Goal: Navigation & Orientation: Find specific page/section

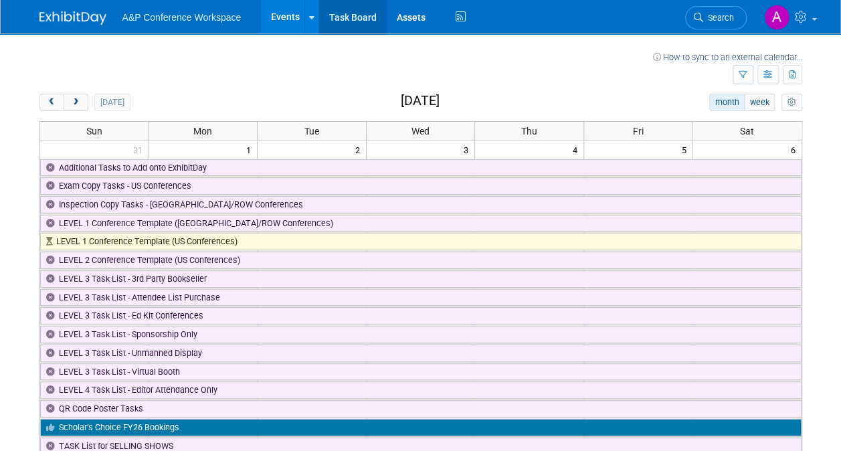
click at [348, 16] on link "Task Board" at bounding box center [353, 16] width 68 height 33
click at [773, 21] on img at bounding box center [776, 17] width 25 height 25
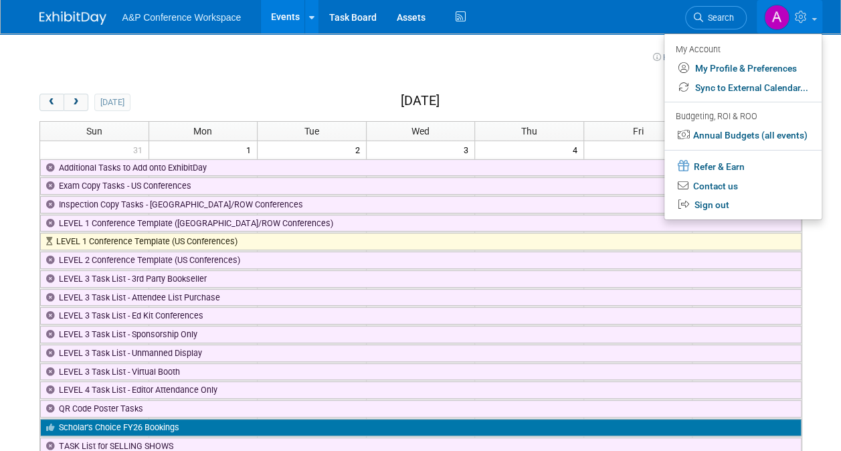
click at [318, 78] on td at bounding box center [385, 75] width 693 height 23
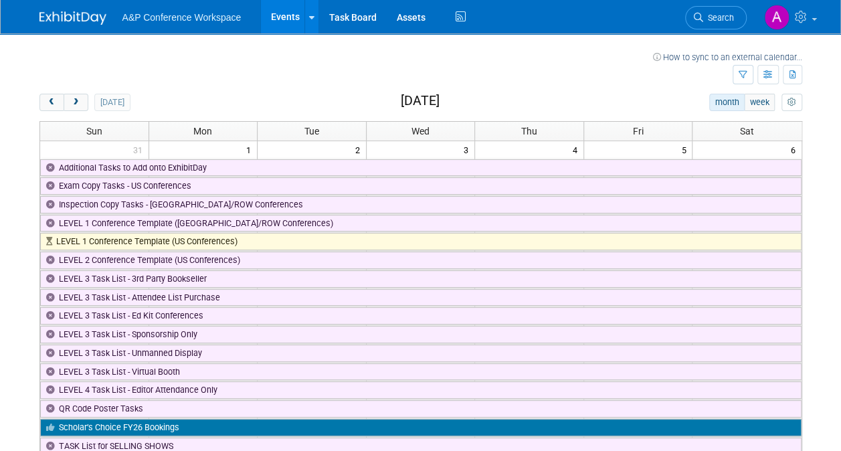
click at [149, 17] on span "A&P Conference Workspace" at bounding box center [181, 17] width 119 height 11
click at [68, 15] on img at bounding box center [72, 17] width 67 height 13
click at [412, 15] on link "Assets" at bounding box center [411, 16] width 49 height 33
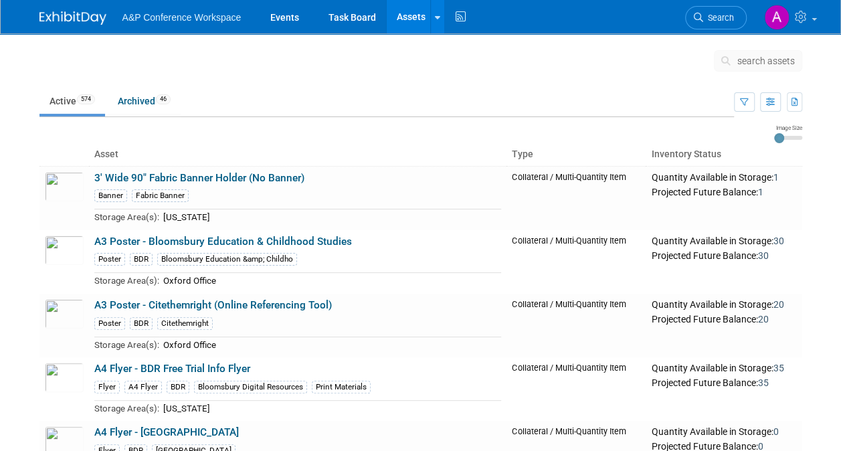
click at [87, 19] on img at bounding box center [72, 17] width 67 height 13
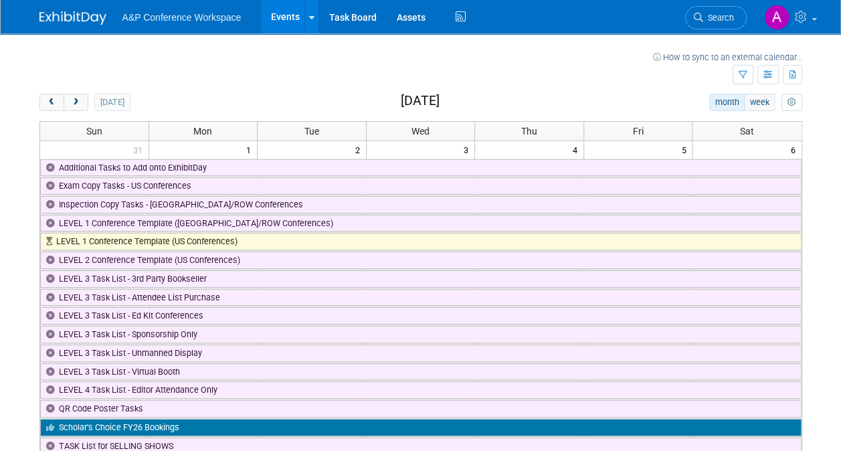
click at [64, 21] on img at bounding box center [72, 17] width 67 height 13
click at [777, 27] on img at bounding box center [776, 17] width 25 height 25
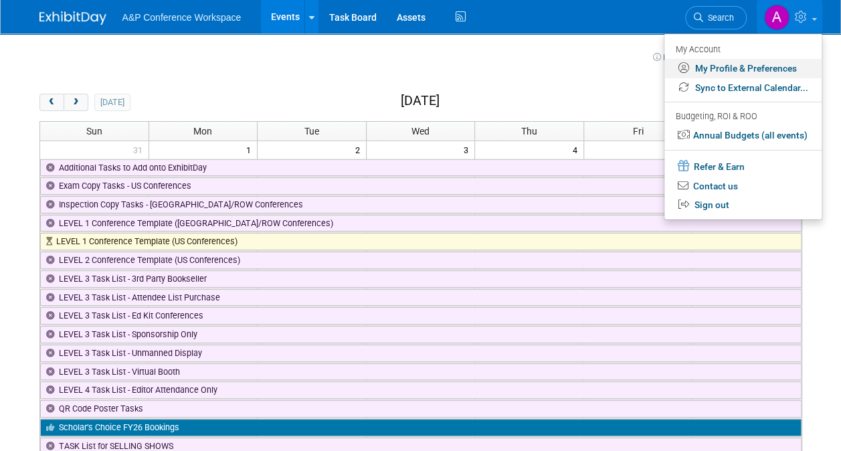
click at [741, 67] on link "My Profile & Preferences" at bounding box center [742, 68] width 157 height 19
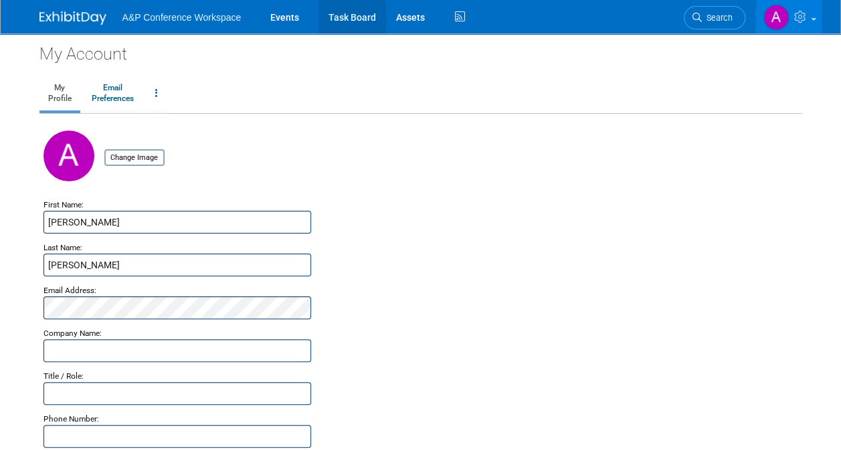
click at [361, 20] on link "Task Board" at bounding box center [353, 16] width 68 height 33
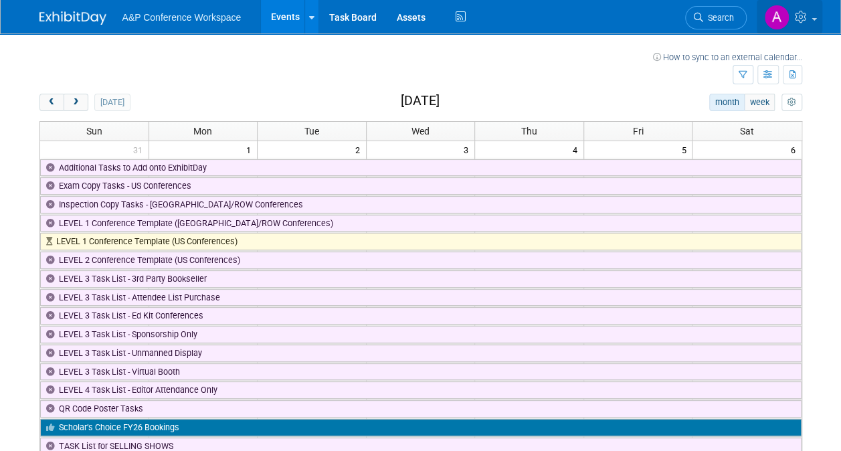
click at [780, 24] on img at bounding box center [776, 17] width 25 height 25
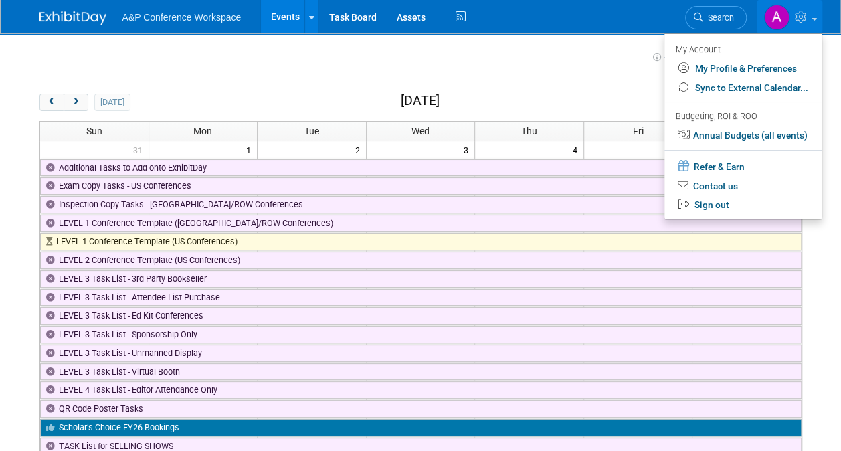
click at [705, 50] on div "My Account" at bounding box center [742, 49] width 132 height 16
click at [707, 70] on link "My Profile & Preferences" at bounding box center [742, 68] width 157 height 19
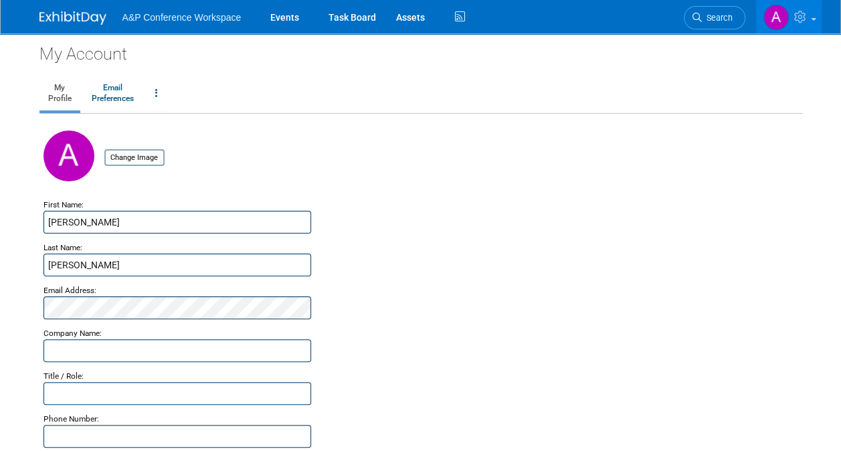
drag, startPoint x: 850, startPoint y: 6, endPoint x: 507, endPoint y: 163, distance: 377.6
click at [507, 163] on div "Change Image" at bounding box center [420, 163] width 755 height 67
click at [284, 11] on link "Events" at bounding box center [284, 16] width 49 height 33
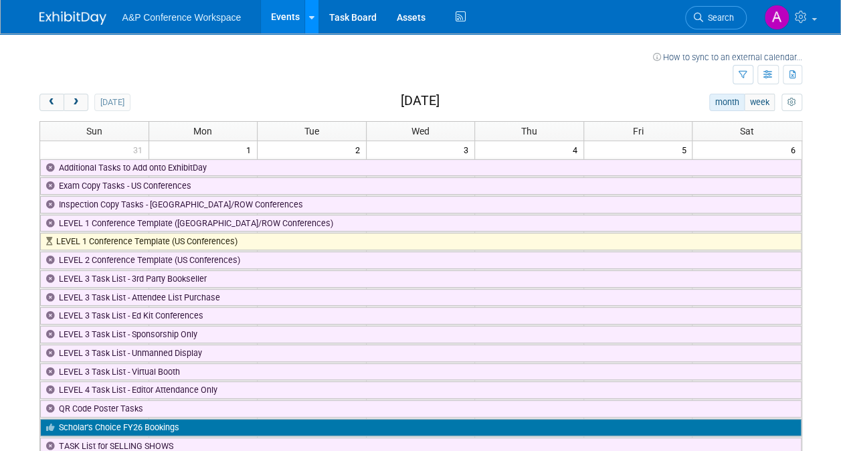
click at [306, 18] on link at bounding box center [311, 16] width 14 height 33
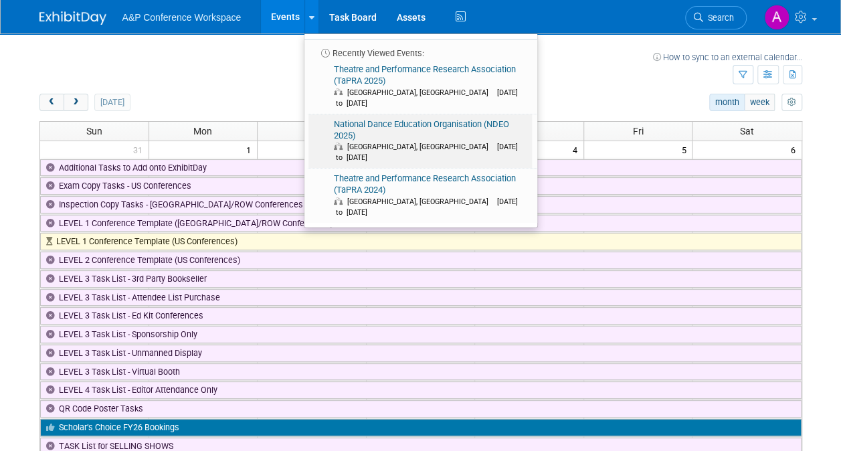
click at [360, 120] on link "National Dance Education Organisation (NDEO 2025) [GEOGRAPHIC_DATA], [GEOGRAPHI…" at bounding box center [419, 141] width 223 height 54
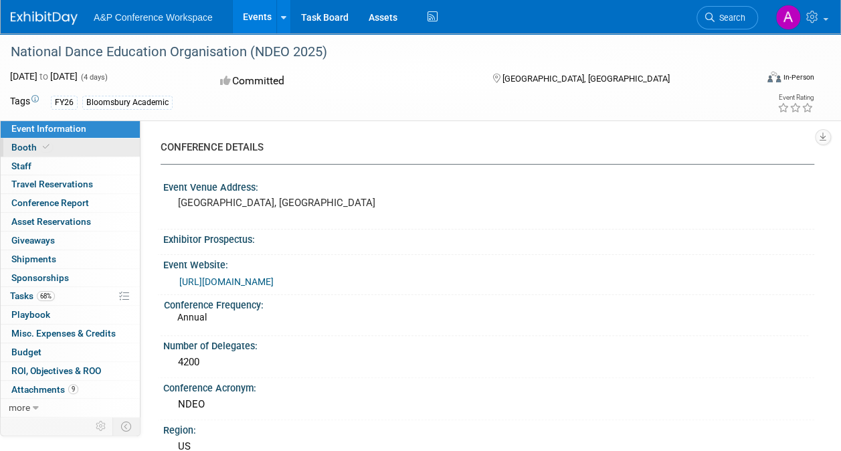
click at [43, 145] on icon at bounding box center [46, 146] width 7 height 7
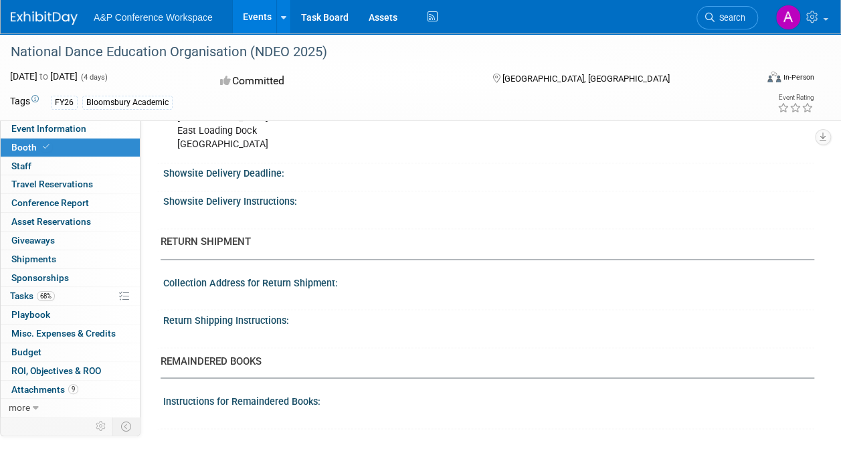
scroll to position [1042, 0]
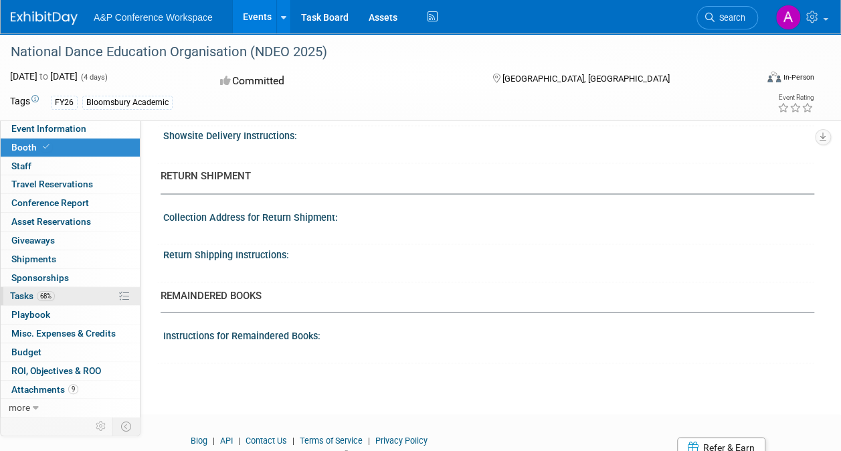
click at [26, 296] on span "Tasks 68%" at bounding box center [32, 295] width 45 height 11
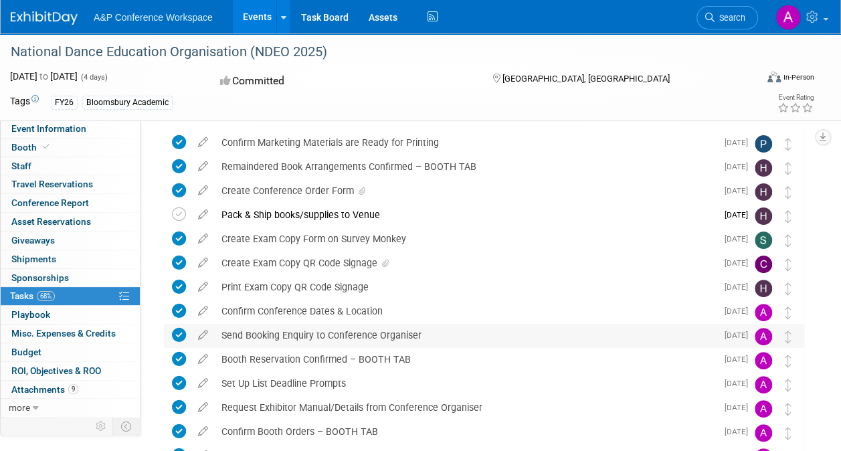
scroll to position [0, 0]
